Goal: Task Accomplishment & Management: Complete application form

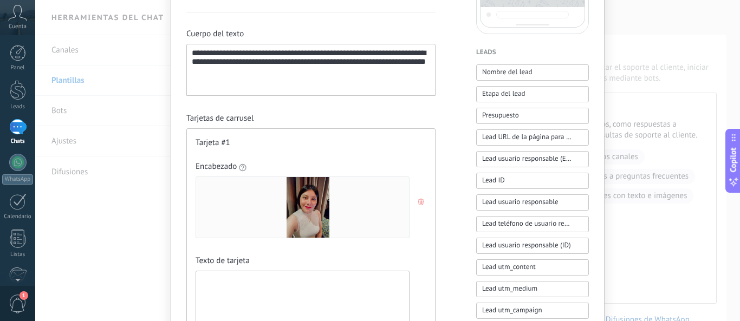
scroll to position [54, 0]
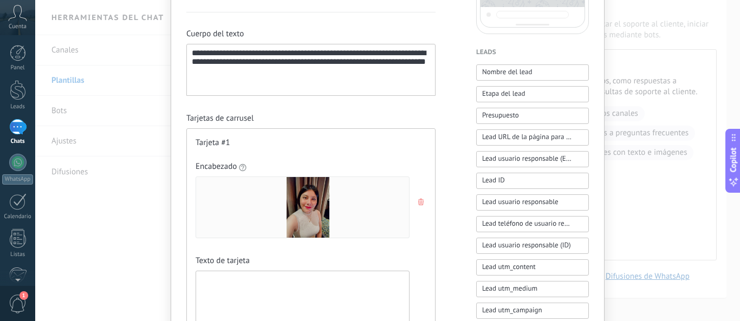
click at [312, 205] on img at bounding box center [307, 207] width 43 height 61
click at [419, 203] on icon "button" at bounding box center [420, 202] width 5 height 6
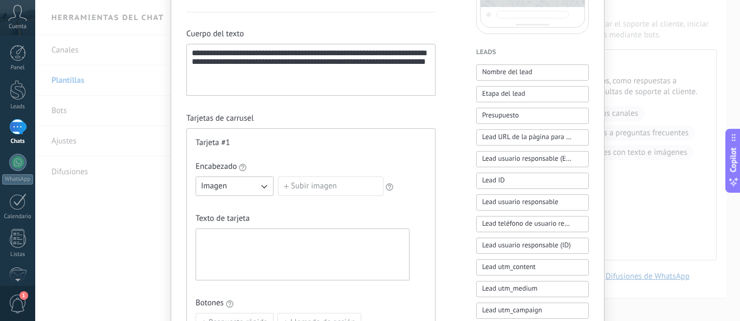
click at [288, 185] on label "Subir imagen" at bounding box center [331, 186] width 106 height 19
click at [278, 177] on input "Subir imagen" at bounding box center [278, 177] width 0 height 0
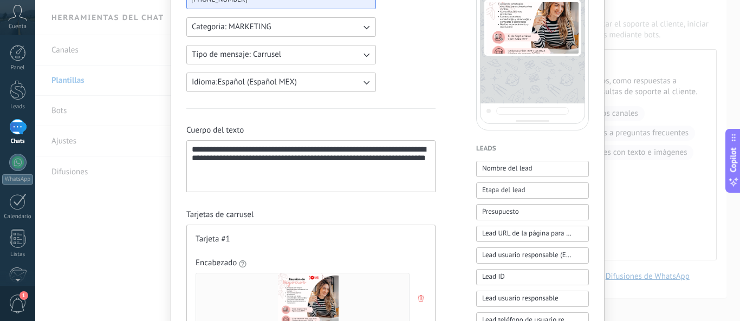
scroll to position [176, 0]
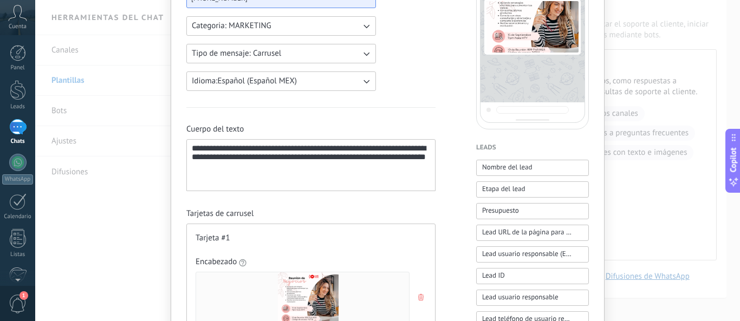
click at [265, 175] on div "**********" at bounding box center [311, 165] width 238 height 43
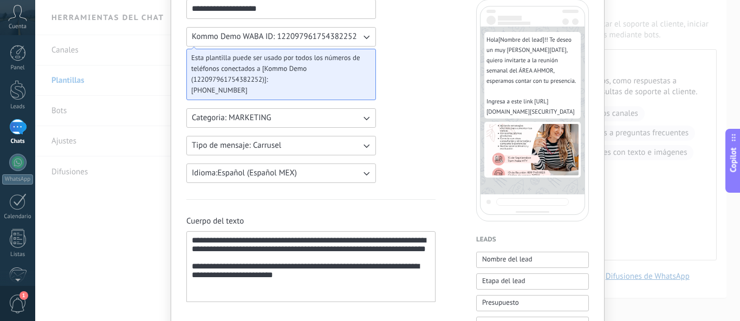
scroll to position [0, 0]
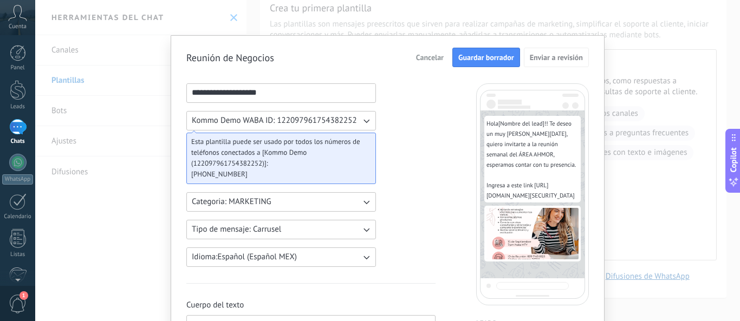
click at [494, 51] on button "Guardar borrador" at bounding box center [486, 57] width 68 height 19
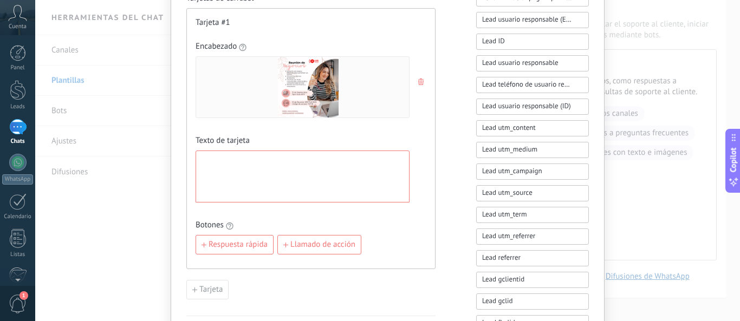
click at [363, 164] on div at bounding box center [302, 176] width 203 height 43
click at [419, 130] on div "**********" at bounding box center [310, 138] width 249 height 261
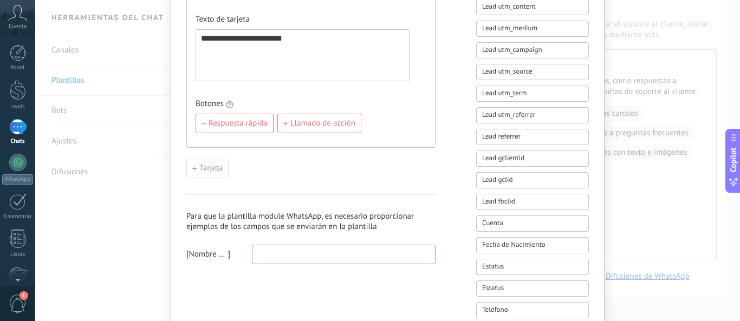
scroll to position [642, 0]
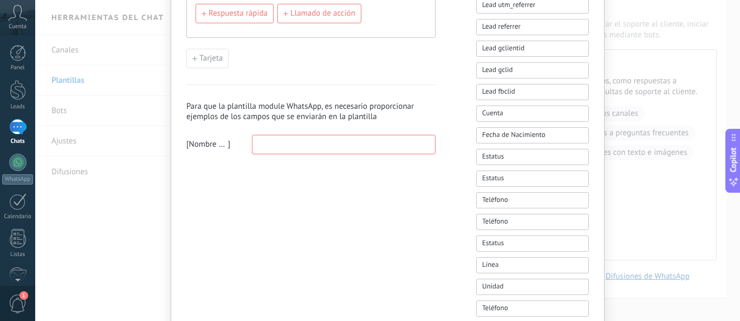
click at [347, 143] on input at bounding box center [343, 143] width 182 height 17
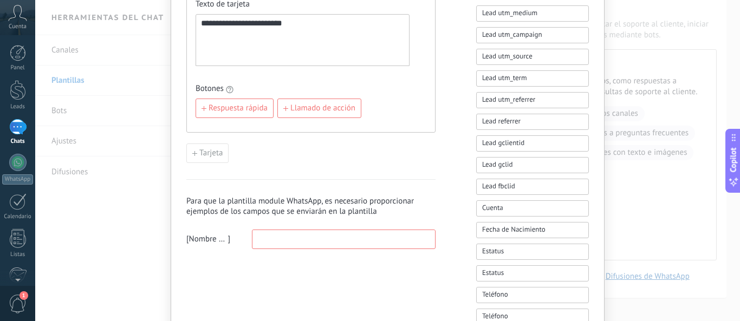
scroll to position [553, 0]
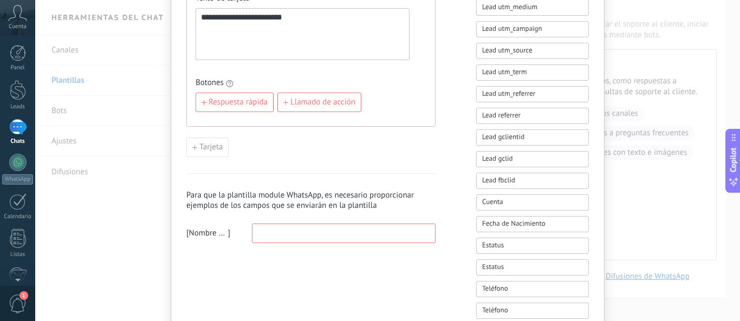
click at [265, 236] on input at bounding box center [343, 232] width 182 height 17
type input "*"
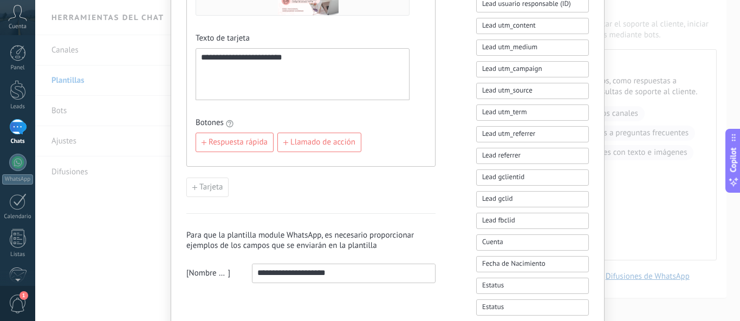
scroll to position [509, 0]
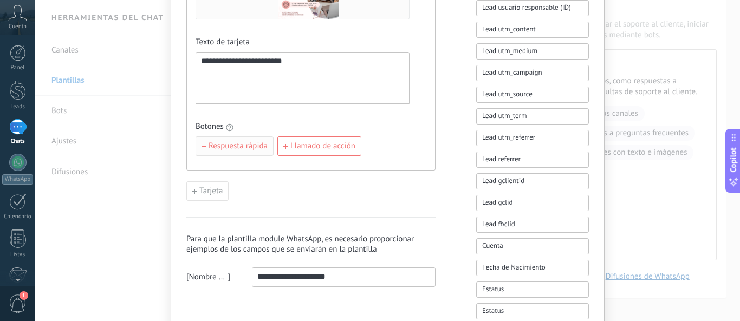
type input "**********"
click at [238, 147] on span "Respuesta rápida" at bounding box center [237, 146] width 59 height 8
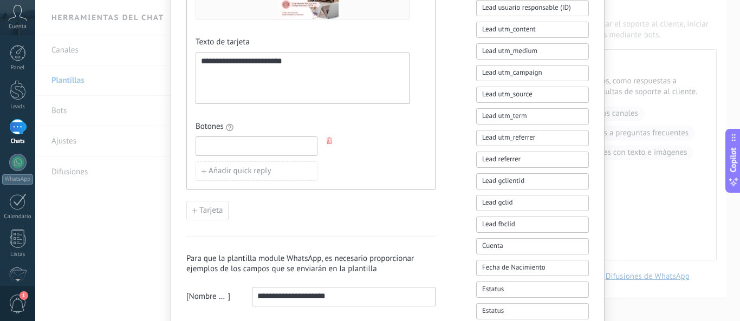
click at [234, 147] on input at bounding box center [256, 145] width 121 height 17
type input "*"
click at [330, 141] on icon "button" at bounding box center [329, 141] width 5 height 6
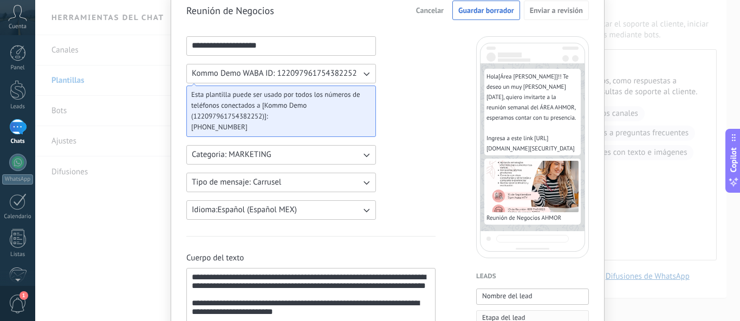
scroll to position [0, 0]
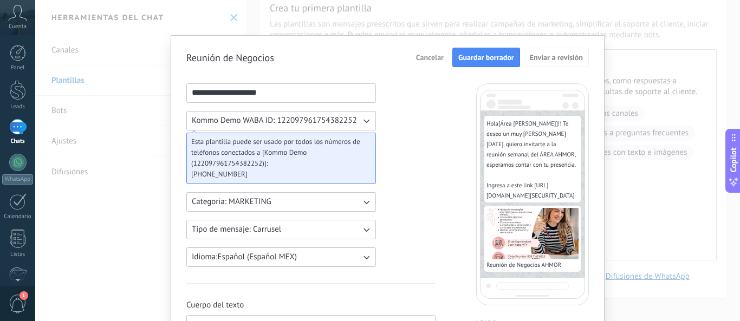
click at [491, 55] on span "Guardar borrador" at bounding box center [486, 58] width 56 height 8
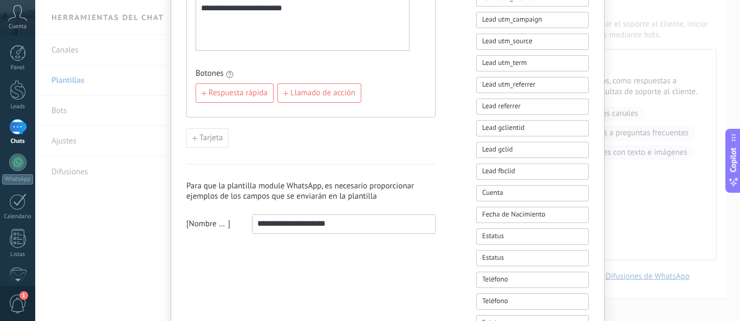
scroll to position [578, 0]
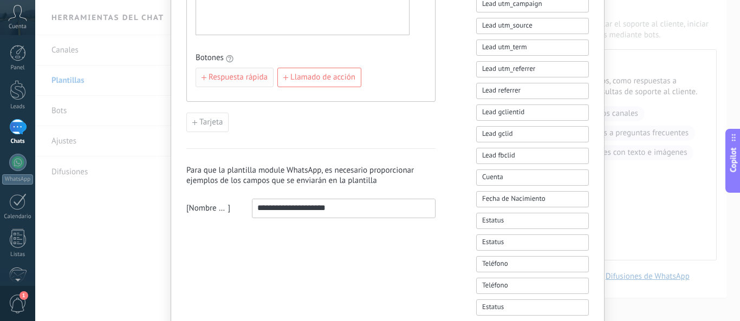
click at [240, 79] on span "Respuesta rápida" at bounding box center [237, 78] width 59 height 8
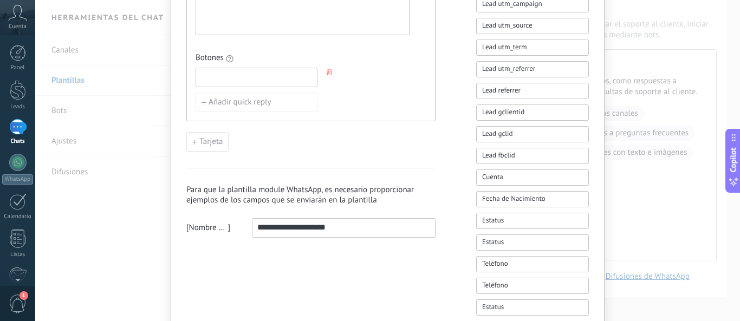
click at [240, 79] on input at bounding box center [256, 76] width 121 height 17
type input "**********"
click at [220, 102] on span "Añadir quick reply" at bounding box center [239, 103] width 63 height 8
click at [220, 102] on input at bounding box center [256, 101] width 121 height 17
type input "*"
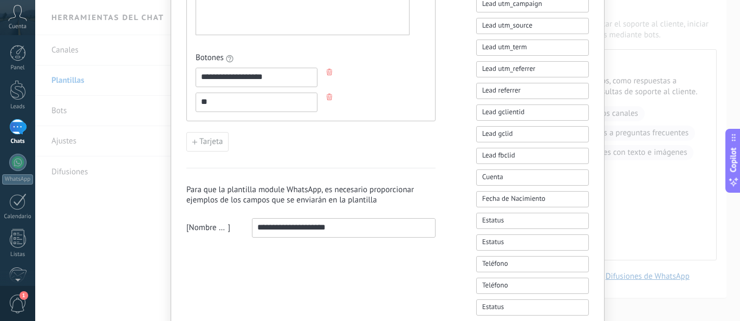
type input "*"
click at [328, 101] on button "button" at bounding box center [330, 97] width 9 height 16
click at [304, 99] on button "Añadir quick reply" at bounding box center [256, 102] width 122 height 19
click at [280, 102] on input at bounding box center [256, 101] width 121 height 17
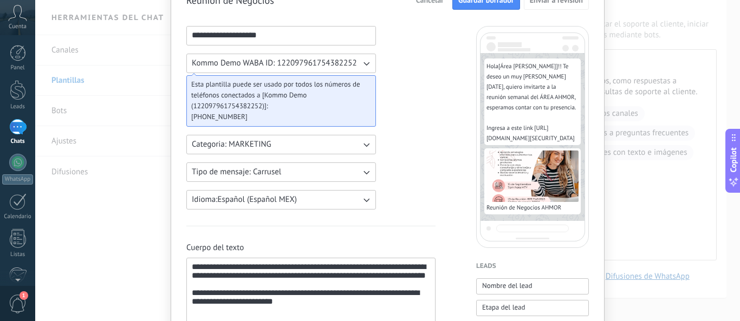
scroll to position [0, 0]
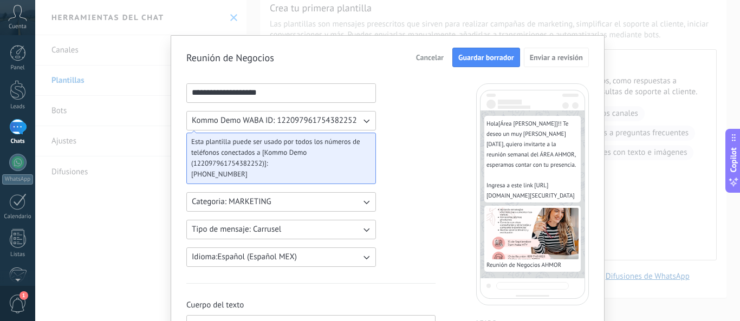
type input "**********"
click at [494, 58] on span "Guardar borrador" at bounding box center [486, 58] width 56 height 8
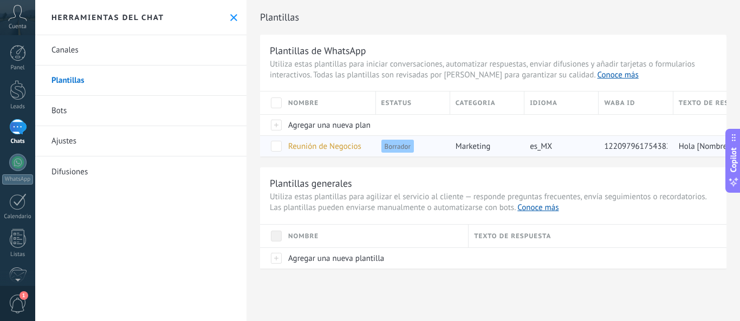
click at [276, 143] on span at bounding box center [276, 146] width 11 height 11
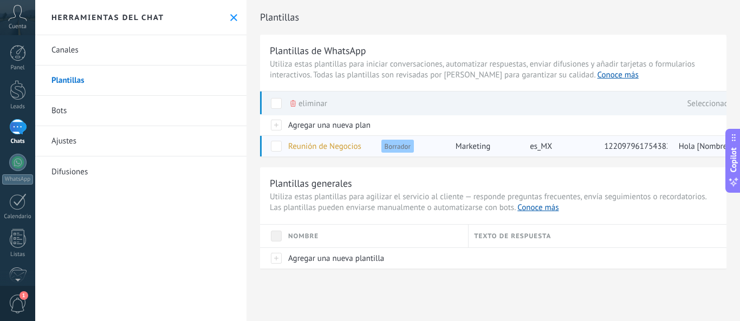
scroll to position [0, 21]
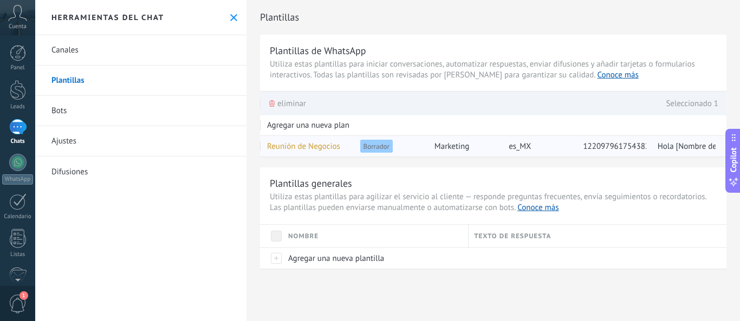
click at [321, 147] on span "Reunión de Negocios" at bounding box center [303, 146] width 73 height 10
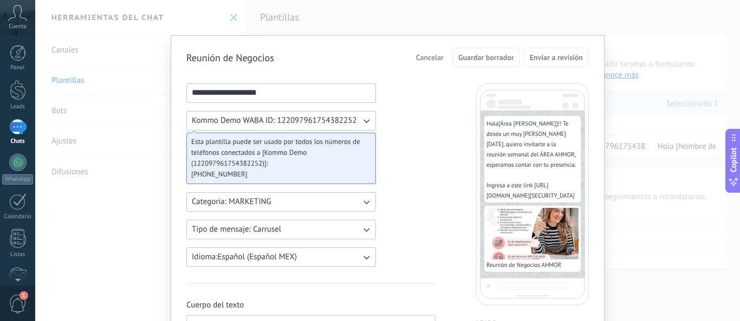
click at [417, 57] on span "Cancelar" at bounding box center [430, 58] width 28 height 8
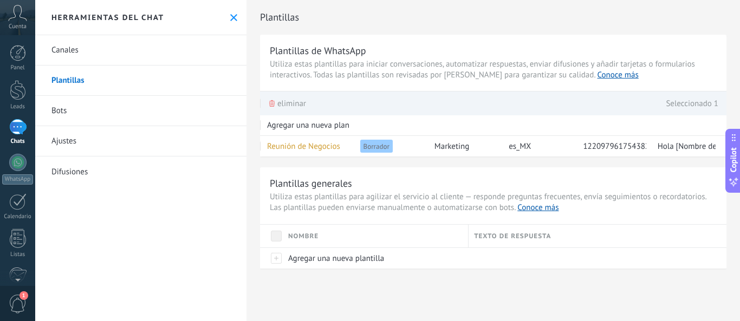
click at [230, 17] on use at bounding box center [233, 17] width 7 height 7
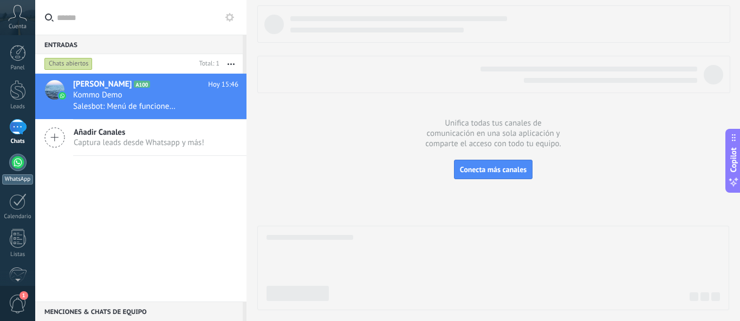
click at [17, 171] on link "WhatsApp" at bounding box center [17, 169] width 35 height 31
